Goal: Task Accomplishment & Management: Complete application form

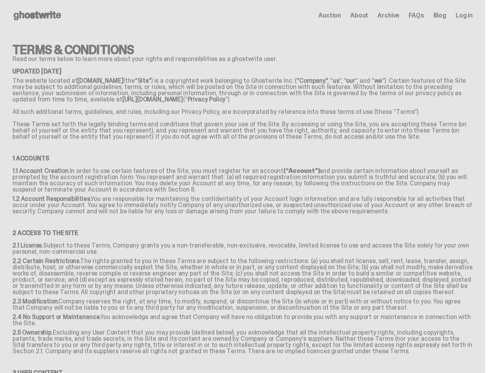
click at [245, 187] on p "1.1 Account Creation. In order to use certain features of the Site, you must re…" at bounding box center [242, 182] width 460 height 28
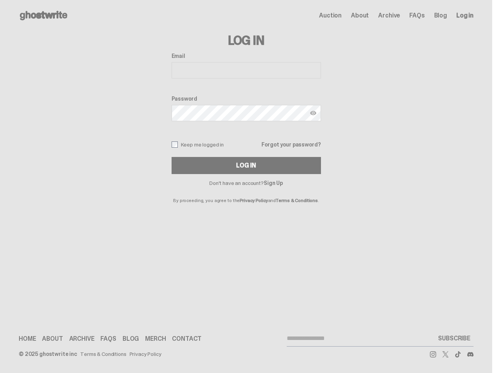
click at [245, 187] on p "By proceeding, you agree to the Privacy Policy and Terms & Conditions ." at bounding box center [245, 194] width 149 height 17
